Goal: Find specific page/section: Find specific page/section

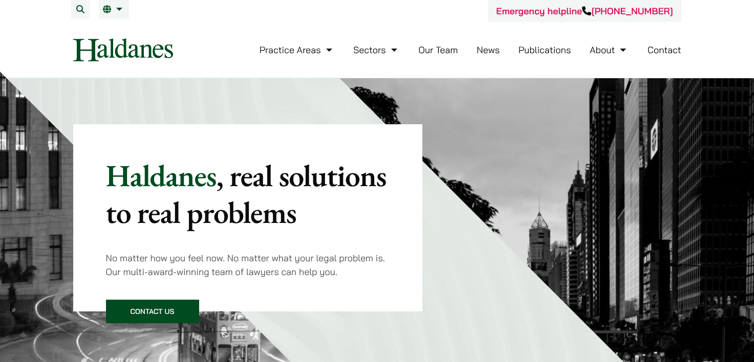
click at [448, 50] on link "Our Team" at bounding box center [437, 50] width 39 height 12
click at [450, 52] on link "Our Team" at bounding box center [437, 50] width 39 height 12
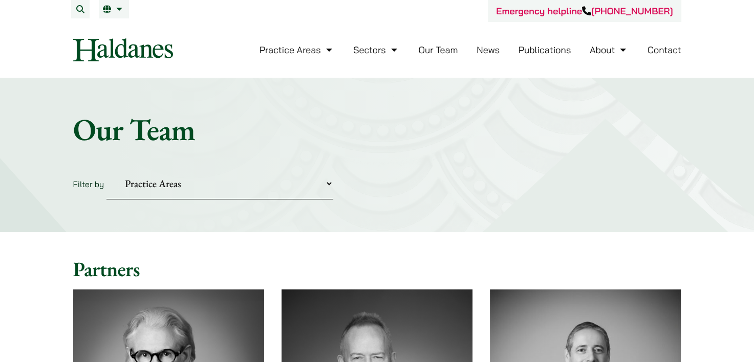
click at [226, 186] on select "Practice Areas Antitrust and Competition Civil Litigation & Dispute Resolution …" at bounding box center [219, 183] width 227 height 31
select select "property-conveyancing"
click at [106, 168] on select "Practice Areas Antitrust and Competition Civil Litigation & Dispute Resolution …" at bounding box center [219, 183] width 227 height 31
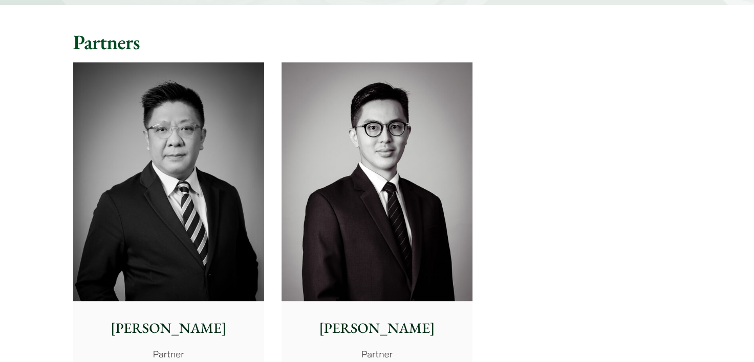
scroll to position [358, 0]
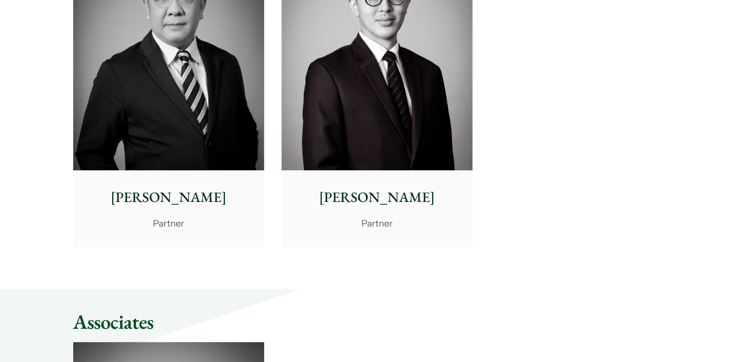
click at [437, 170] on div "[PERSON_NAME] Partner" at bounding box center [377, 208] width 191 height 76
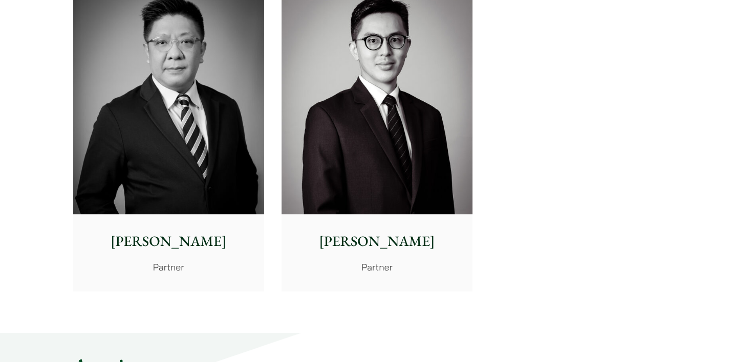
scroll to position [307, 0]
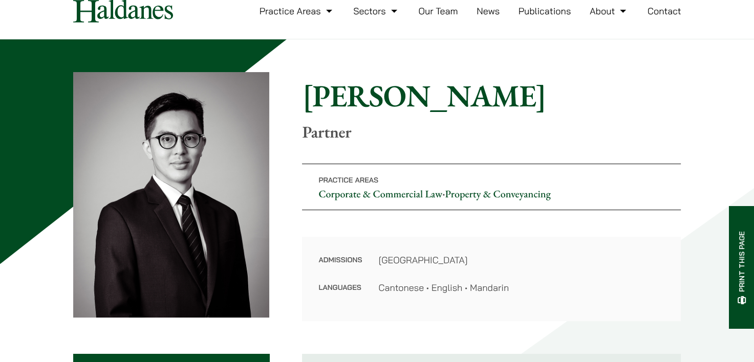
scroll to position [102, 0]
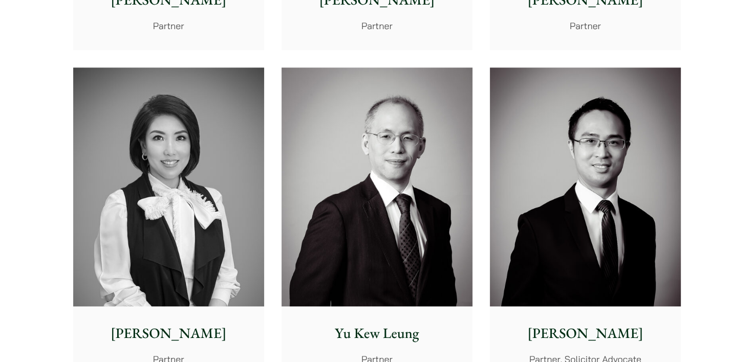
scroll to position [973, 0]
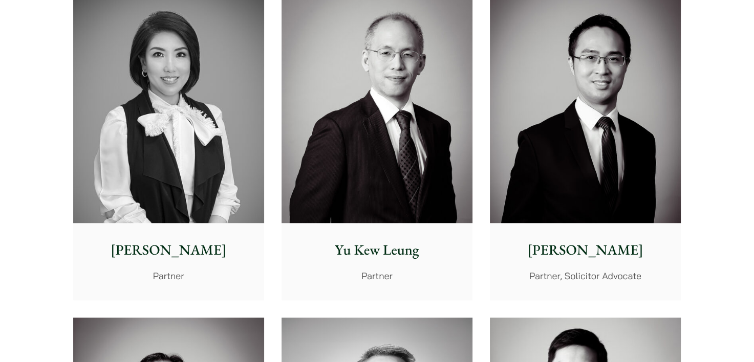
click at [227, 112] on img at bounding box center [168, 103] width 191 height 239
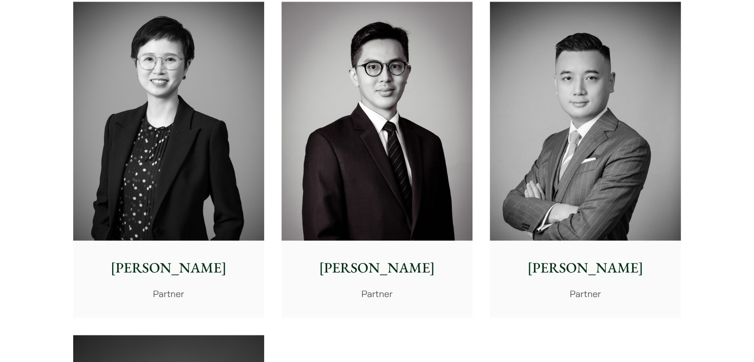
scroll to position [1955, 0]
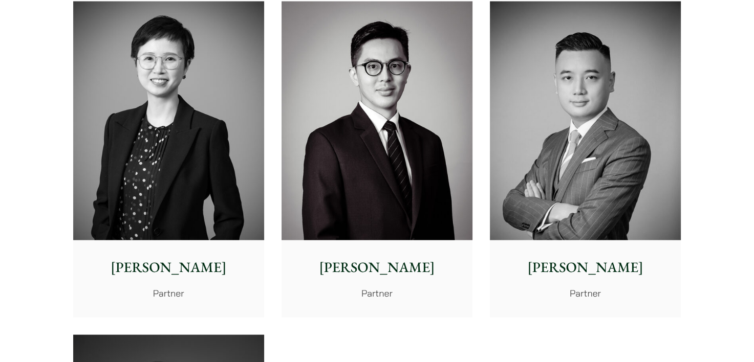
click at [315, 88] on img at bounding box center [377, 121] width 191 height 239
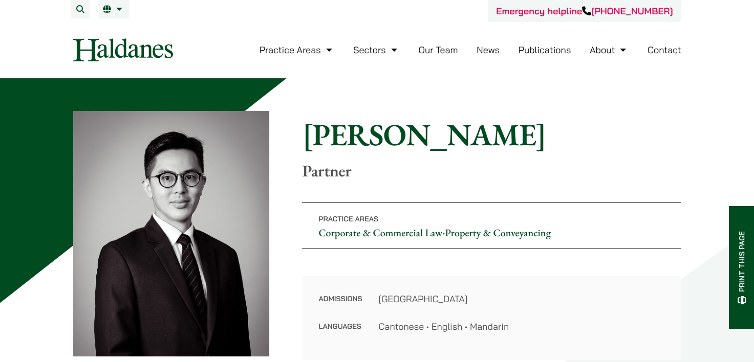
click at [656, 53] on link "Contact" at bounding box center [665, 50] width 34 height 12
